Goal: Navigation & Orientation: Find specific page/section

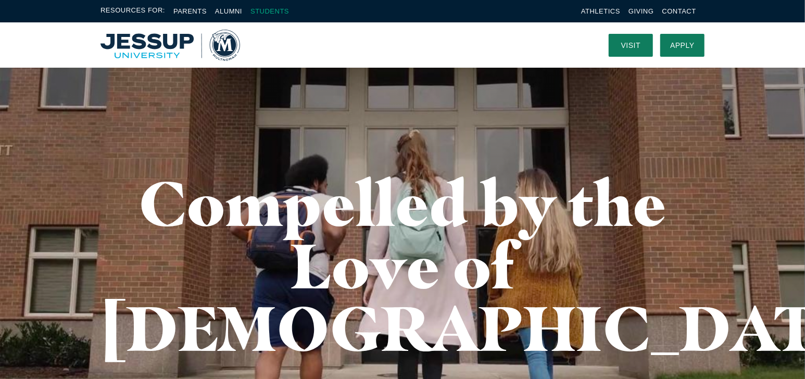
click at [283, 11] on link "Students" at bounding box center [269, 11] width 39 height 8
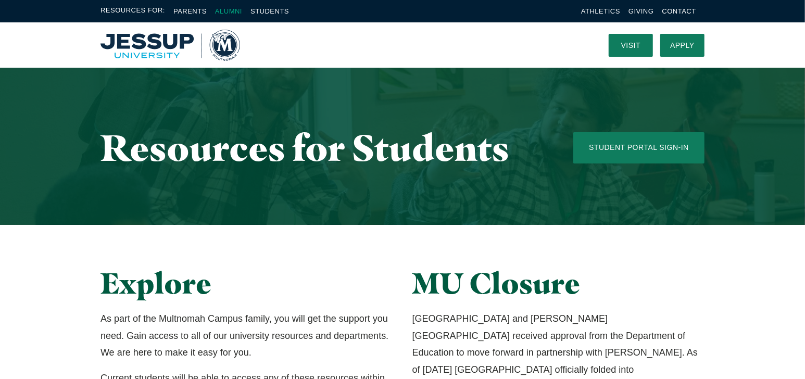
click at [242, 12] on link "Alumni" at bounding box center [228, 11] width 27 height 8
